Goal: Navigation & Orientation: Find specific page/section

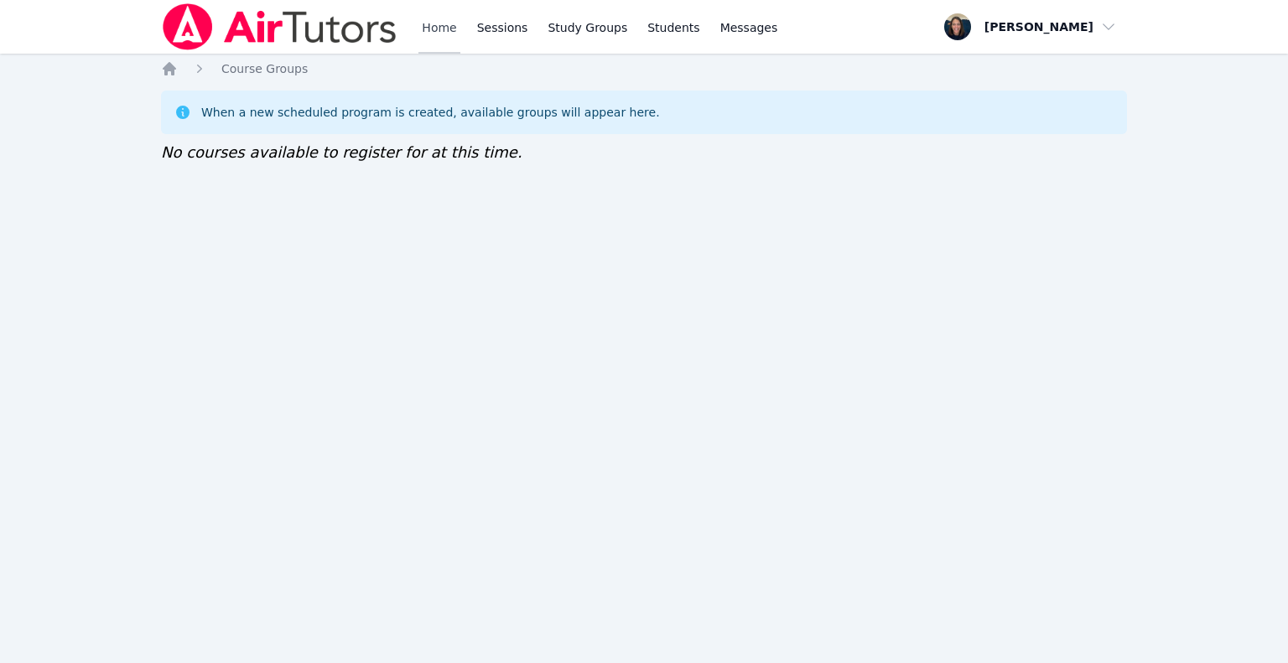
click at [427, 29] on link "Home" at bounding box center [438, 27] width 41 height 54
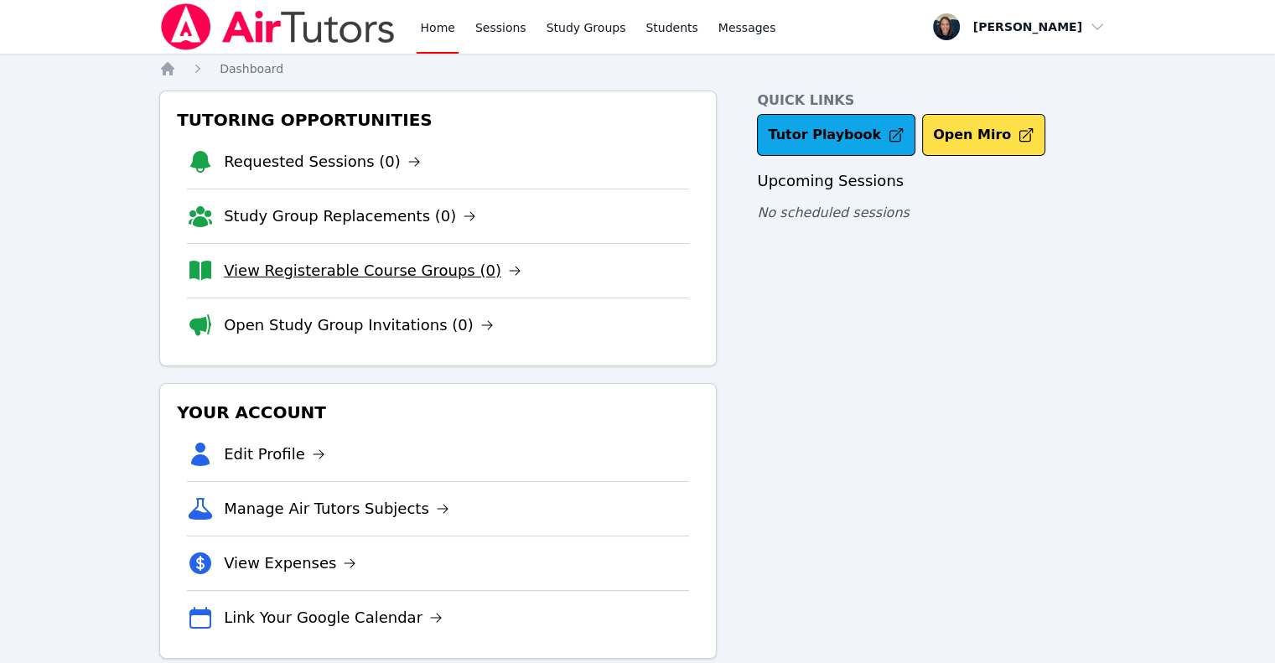
click at [356, 276] on link "View Registerable Course Groups (0)" at bounding box center [373, 270] width 298 height 23
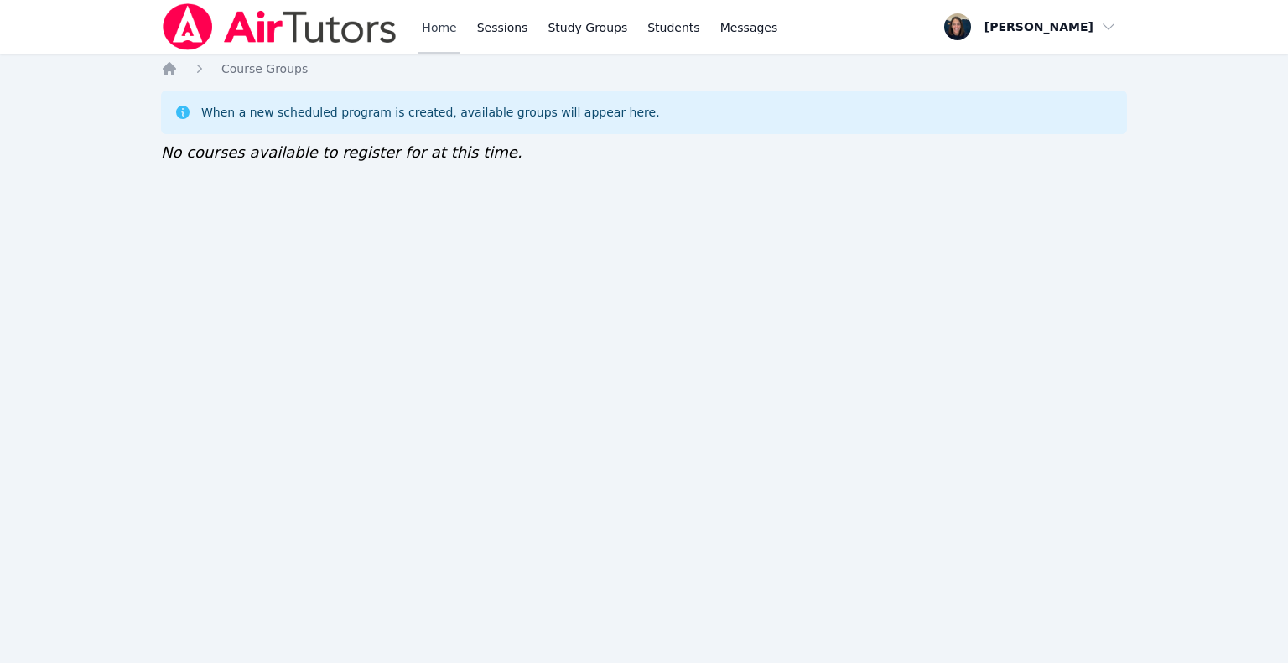
click at [426, 27] on link "Home" at bounding box center [438, 27] width 41 height 54
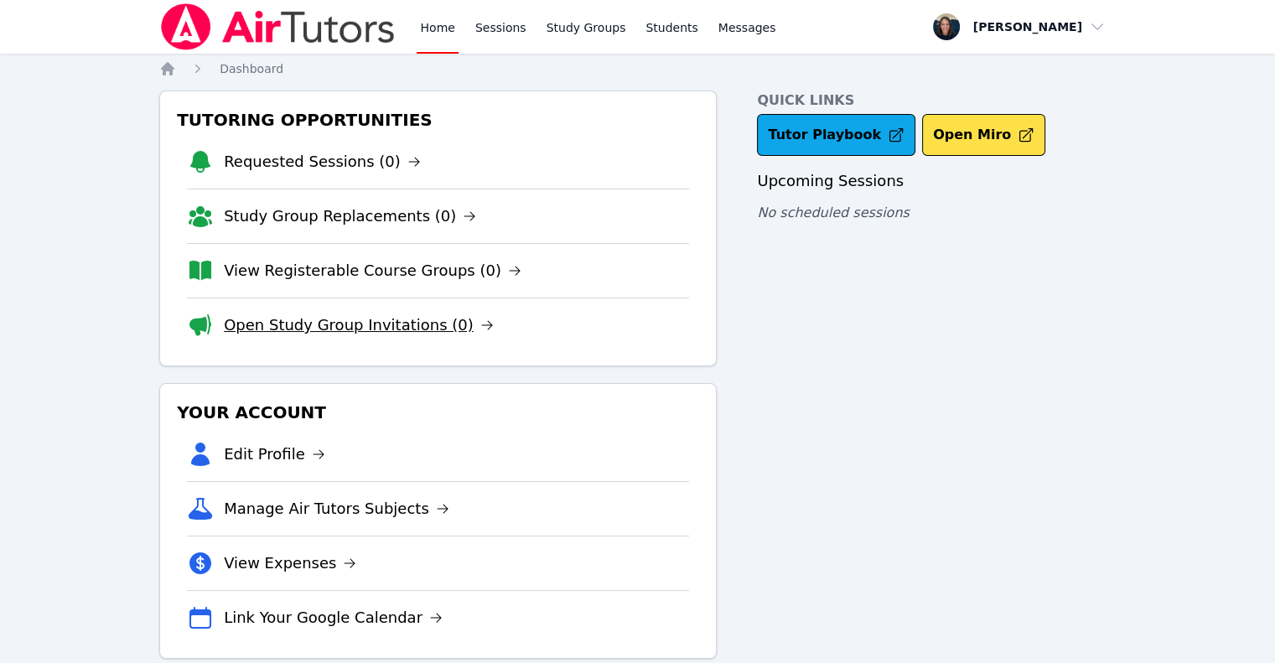
click at [384, 327] on link "Open Study Group Invitations (0)" at bounding box center [359, 325] width 270 height 23
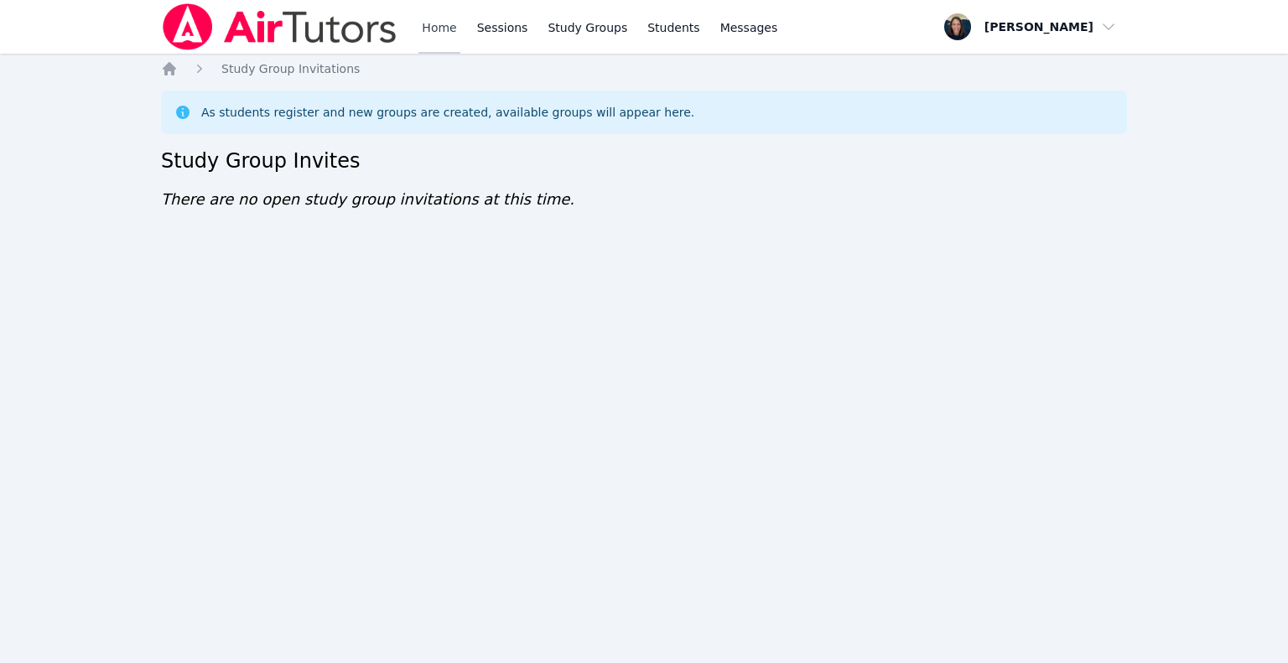
click at [441, 29] on link "Home" at bounding box center [438, 27] width 41 height 54
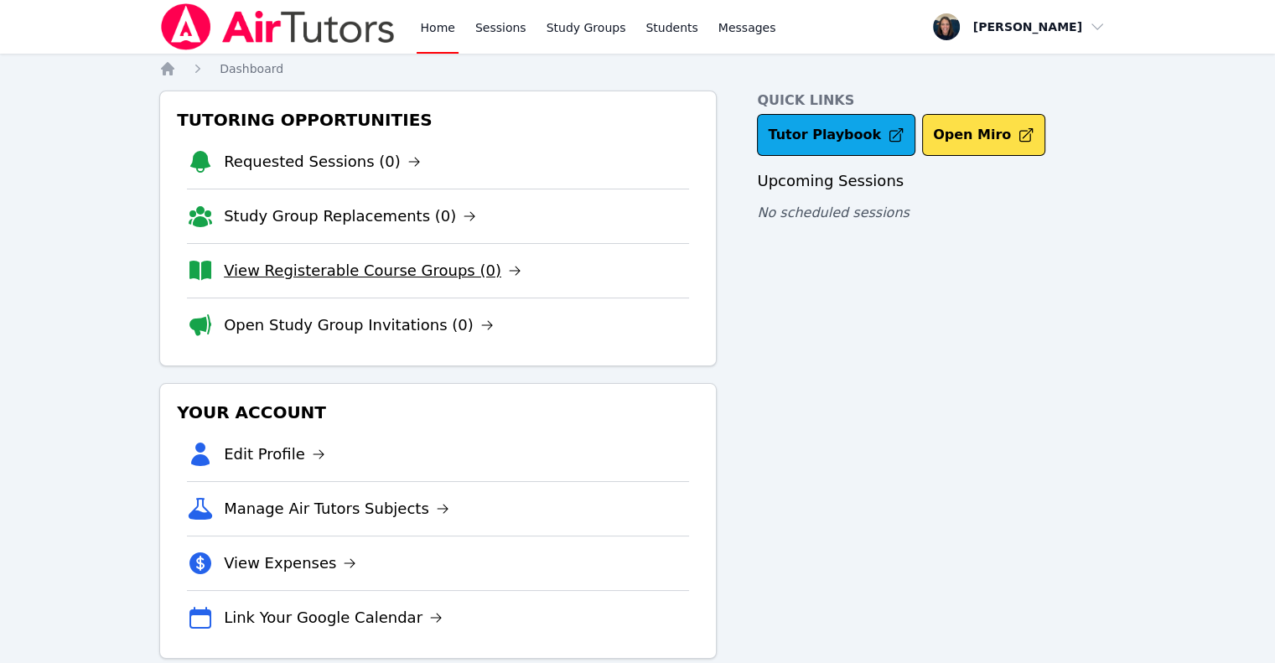
click at [358, 261] on link "View Registerable Course Groups (0)" at bounding box center [373, 270] width 298 height 23
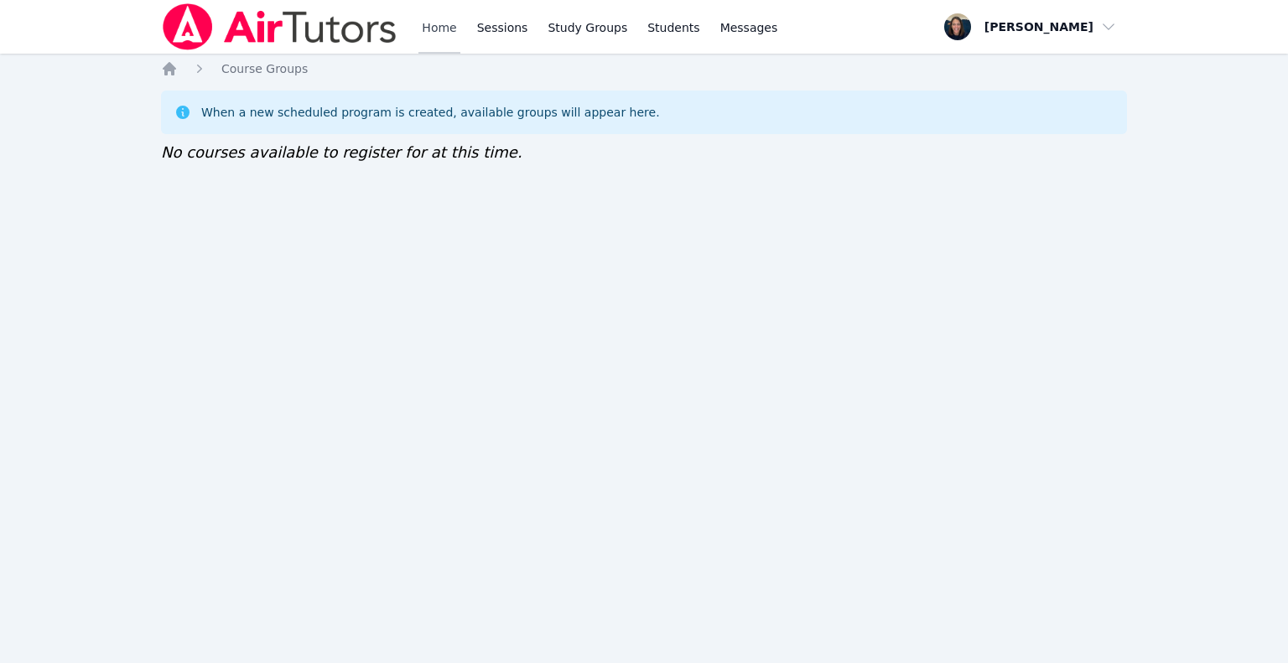
click at [453, 23] on link "Home" at bounding box center [438, 27] width 41 height 54
